Goal: Find specific page/section: Find specific page/section

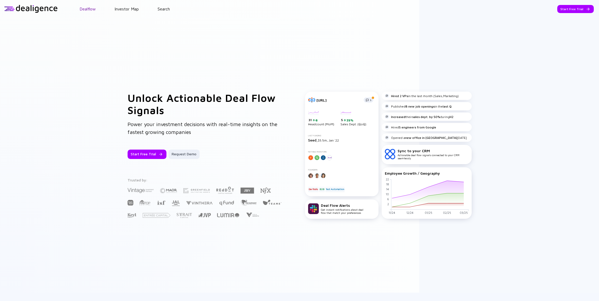
click at [91, 8] on link "Dealflow" at bounding box center [88, 9] width 16 height 5
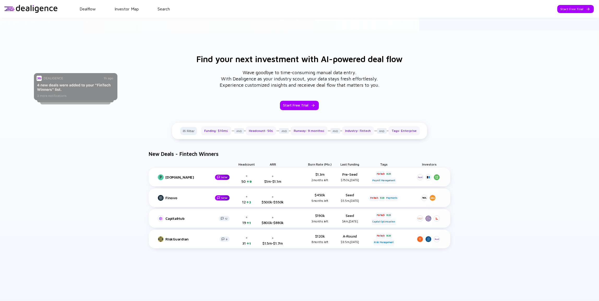
scroll to position [278, 0]
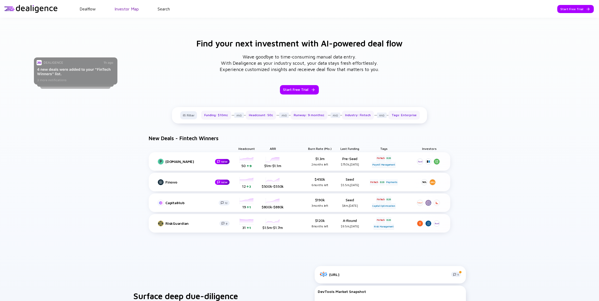
click at [124, 10] on link "Investor Map" at bounding box center [127, 9] width 24 height 5
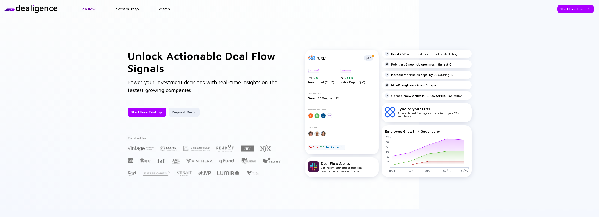
click at [90, 7] on link "Dealflow" at bounding box center [88, 9] width 16 height 5
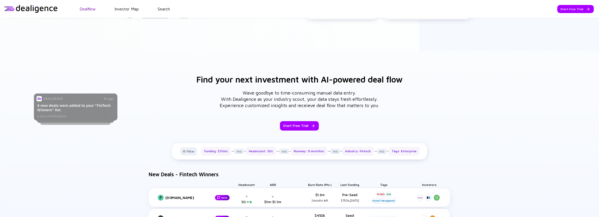
scroll to position [193, 0]
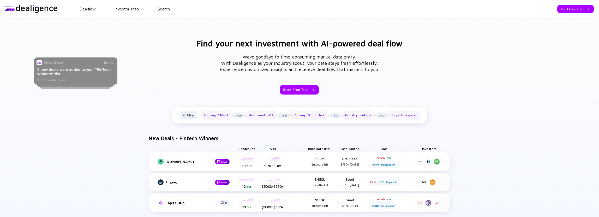
click at [133, 11] on header "Dealflow Investor Map Search Start Free Trial Dealflow Investor Map Start Free …" at bounding box center [299, 9] width 599 height 18
click at [133, 10] on link "Investor Map" at bounding box center [127, 9] width 24 height 5
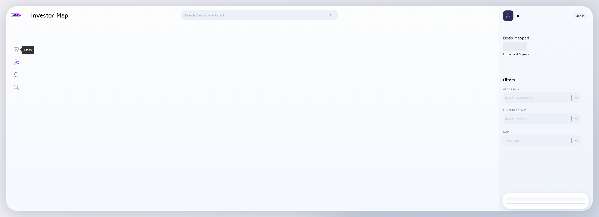
click at [14, 52] on icon "Lists" at bounding box center [16, 49] width 6 height 6
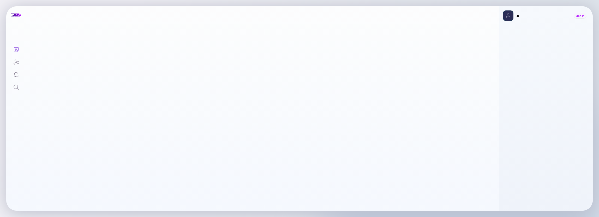
click at [579, 15] on div "Sign In" at bounding box center [580, 15] width 13 height 5
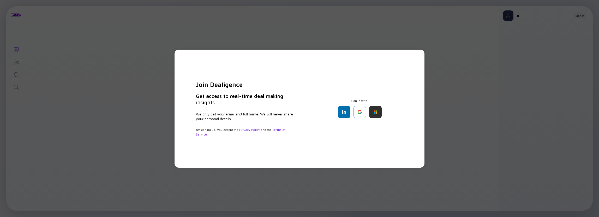
click at [351, 112] on div at bounding box center [360, 112] width 44 height 13
click at [348, 113] on div at bounding box center [344, 112] width 13 height 13
